Goal: Information Seeking & Learning: Learn about a topic

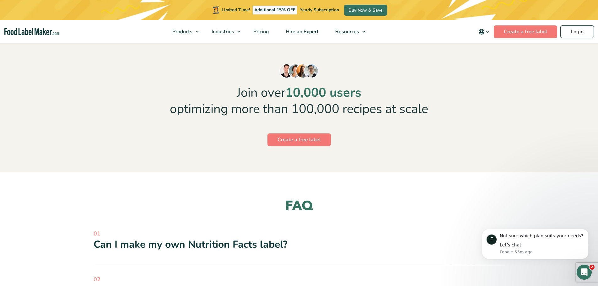
scroll to position [1853, 0]
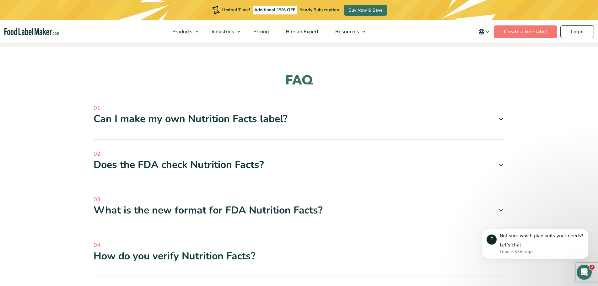
click at [256, 198] on div "03 What is the new format for FDA Nutrition Facts? Updated Design: The new labe…" at bounding box center [299, 213] width 411 height 36
click at [254, 204] on div "What is the new format for FDA Nutrition Facts?" at bounding box center [299, 210] width 411 height 13
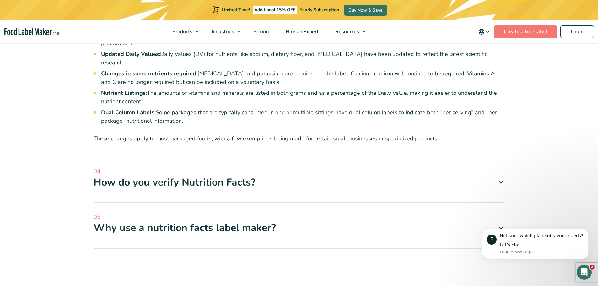
scroll to position [2073, 0]
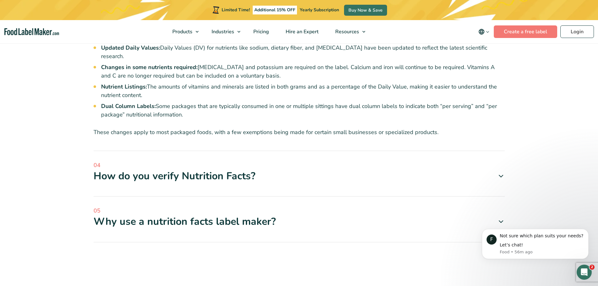
click at [258, 170] on div "How do you verify Nutrition Facts?" at bounding box center [299, 176] width 411 height 13
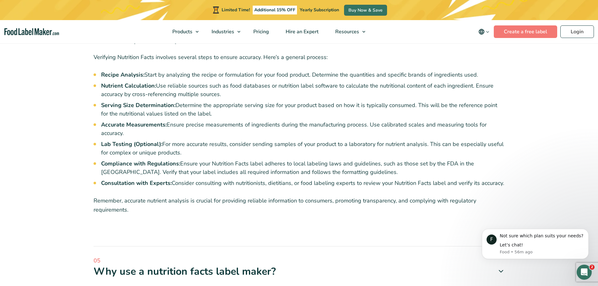
scroll to position [2293, 0]
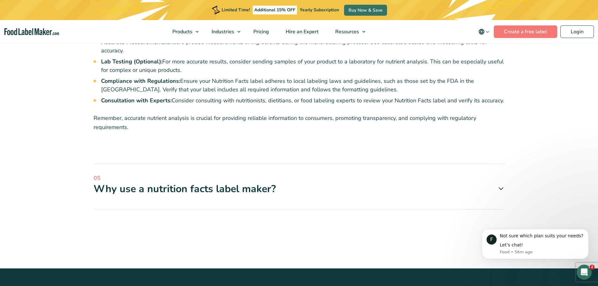
click at [489, 182] on div "Why use a nutrition facts label maker?" at bounding box center [299, 188] width 411 height 13
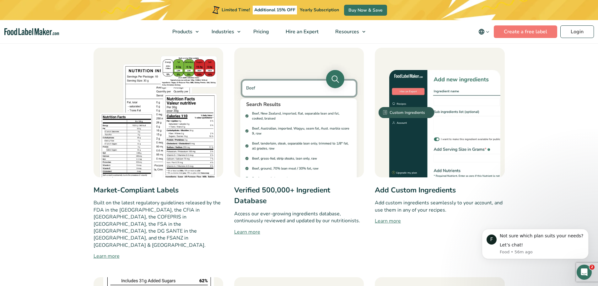
scroll to position [346, 0]
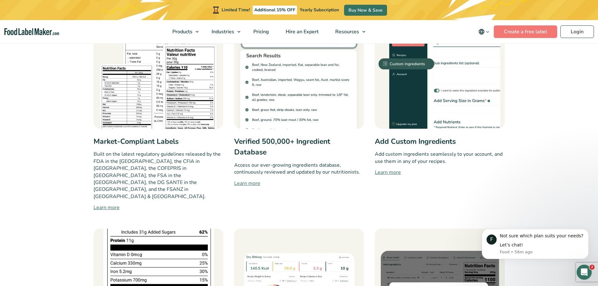
click at [111, 204] on link "Learn more" at bounding box center [159, 208] width 130 height 8
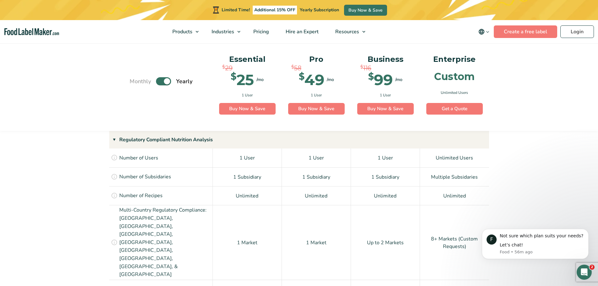
scroll to position [534, 0]
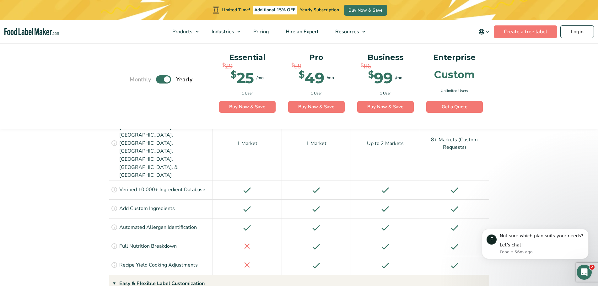
drag, startPoint x: 166, startPoint y: 219, endPoint x: 112, endPoint y: 253, distance: 63.5
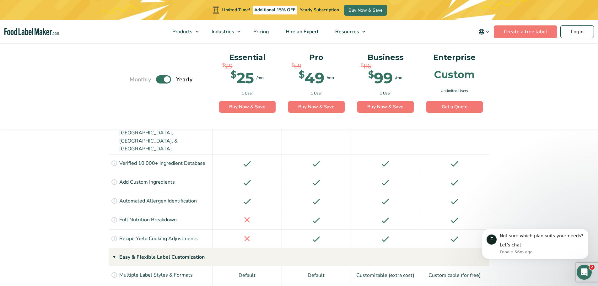
scroll to position [597, 0]
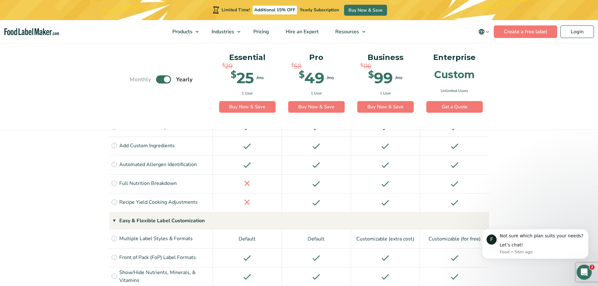
click at [182, 235] on p "Multiple Label Styles & Formats" at bounding box center [156, 239] width 74 height 8
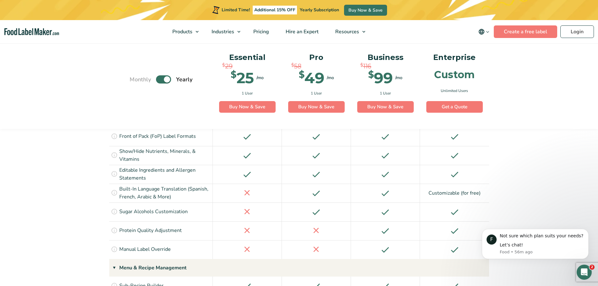
scroll to position [754, 0]
